Goal: Task Accomplishment & Management: Manage account settings

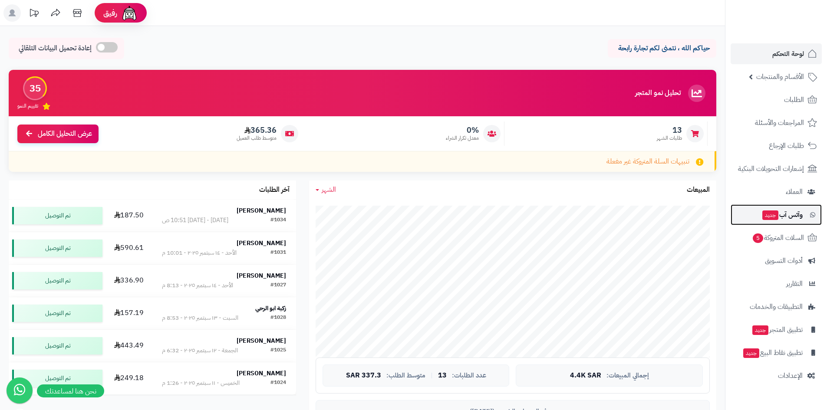
click at [781, 221] on link "وآتس آب جديد" at bounding box center [776, 214] width 91 height 21
click at [786, 246] on link "السلات المتروكة 5" at bounding box center [776, 237] width 91 height 21
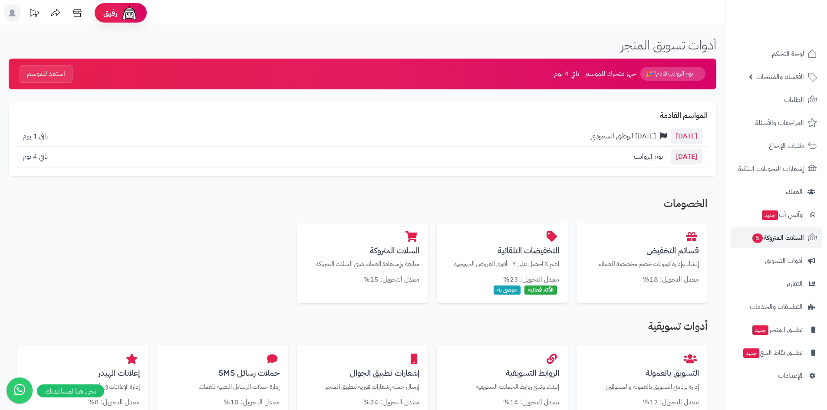
drag, startPoint x: 612, startPoint y: 193, endPoint x: 721, endPoint y: 23, distance: 201.7
click at [713, 18] on header "رفيق ! الطلبات معالجة مكتمل إرجاع المنتجات العملاء المتواجدون الان 91 عملاء منت…" at bounding box center [413, 13] width 827 height 26
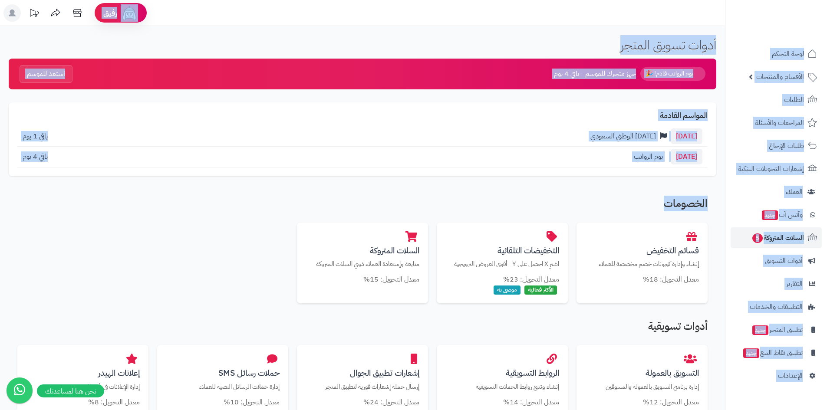
drag, startPoint x: 667, startPoint y: 144, endPoint x: 627, endPoint y: 210, distance: 77.5
click at [627, 209] on h2 "الخصومات" at bounding box center [362, 206] width 690 height 16
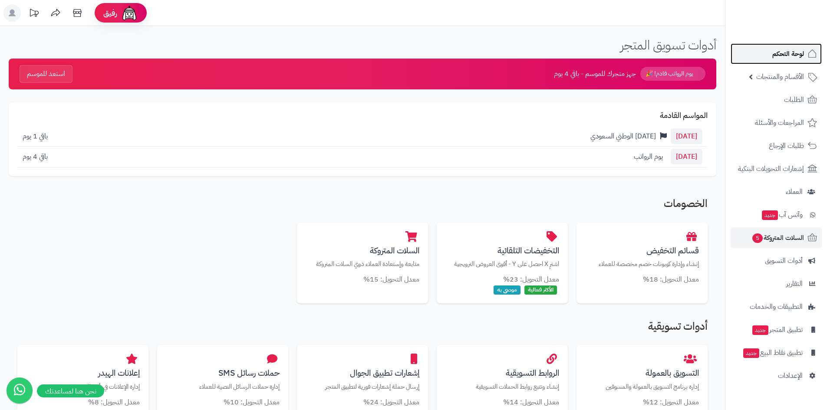
click at [784, 56] on span "لوحة التحكم" at bounding box center [788, 54] width 32 height 12
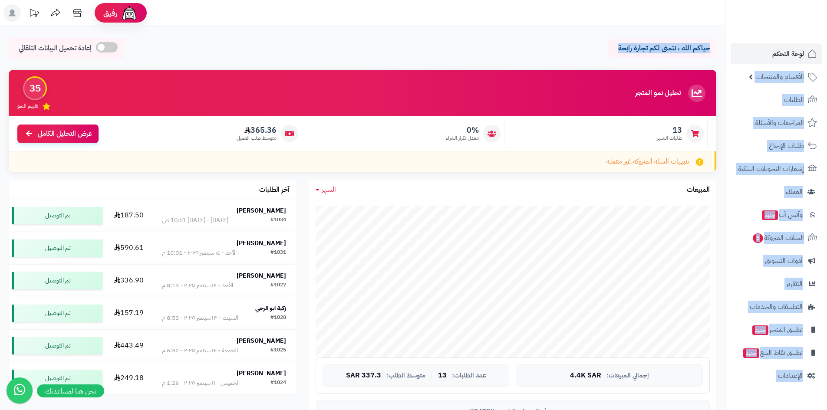
drag, startPoint x: 599, startPoint y: 28, endPoint x: 755, endPoint y: 40, distance: 157.2
click at [755, 40] on div "رفيق ! الطلبات معالجة مكتمل إرجاع المنتجات العملاء المتواجدون الان 92 عملاء منت…" at bounding box center [413, 408] width 827 height 816
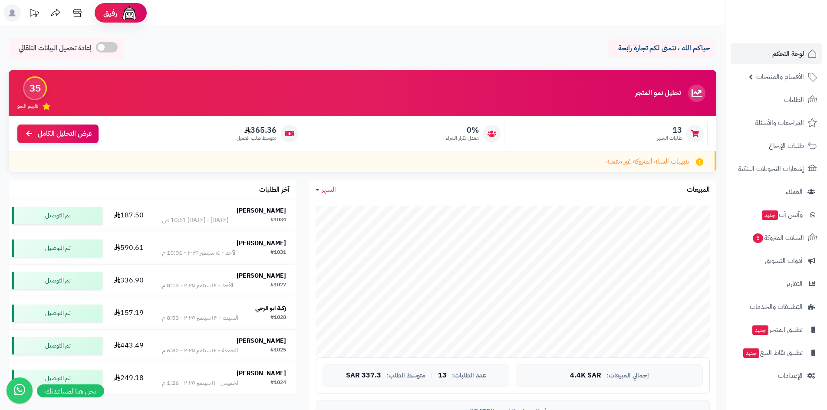
click at [774, 30] on div at bounding box center [776, 19] width 102 height 38
click at [324, 189] on span "الشهر" at bounding box center [329, 190] width 14 height 10
click at [790, 236] on span "السلات المتروكة 5" at bounding box center [778, 238] width 53 height 12
